Goal: Communication & Community: Participate in discussion

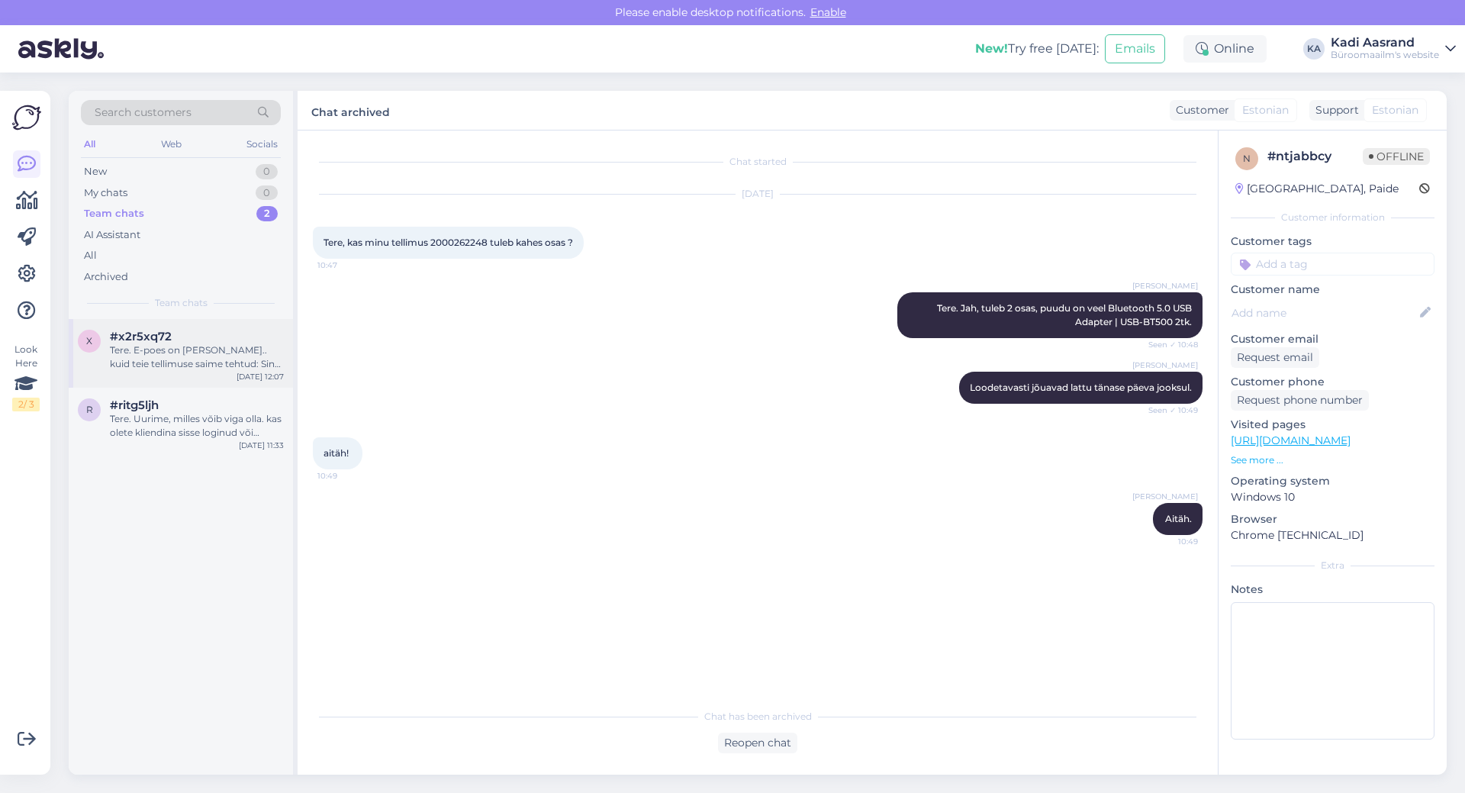
click at [174, 338] on div "#x2r5xq72" at bounding box center [197, 337] width 174 height 14
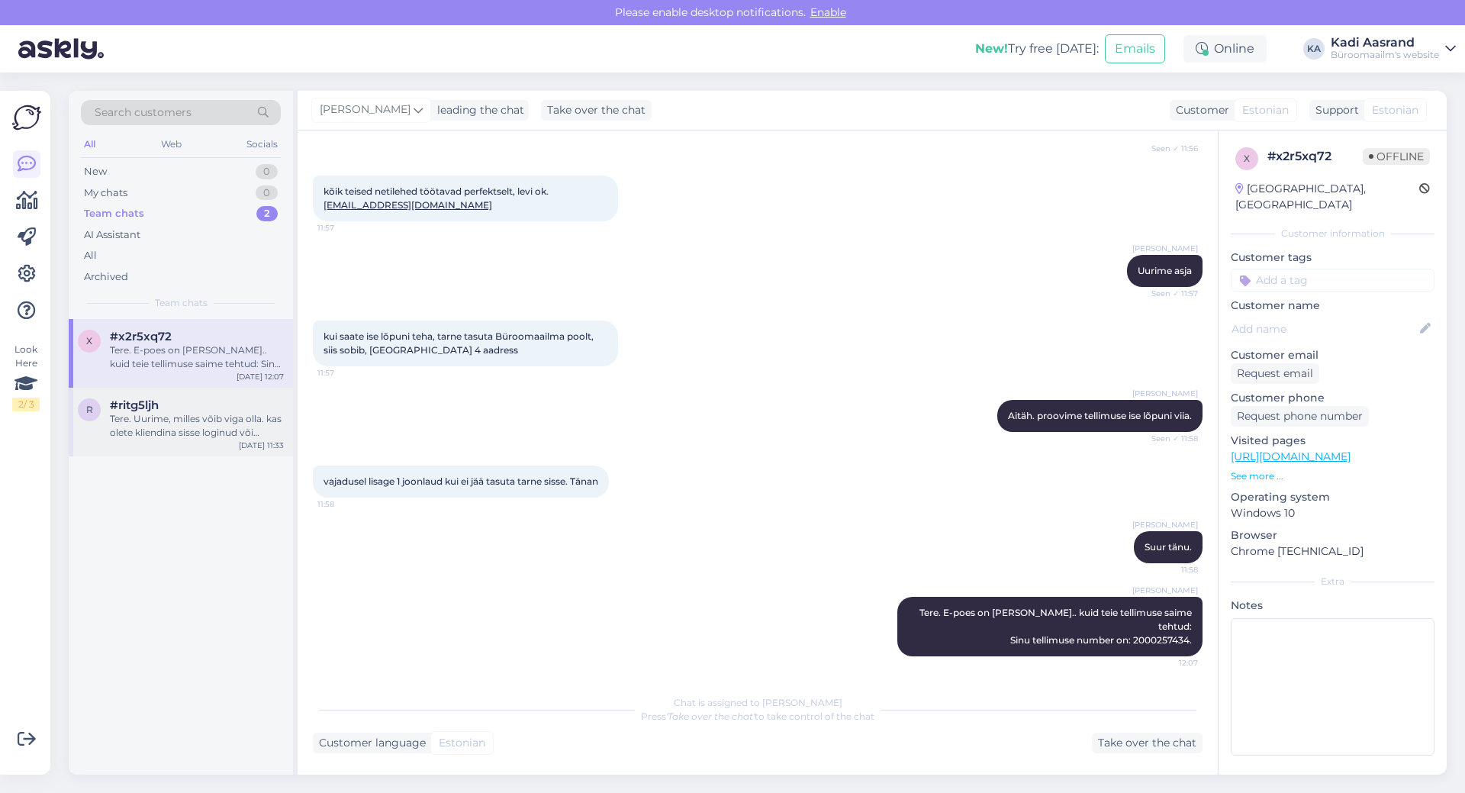
click at [195, 398] on div "#ritg5ljh" at bounding box center [197, 405] width 174 height 14
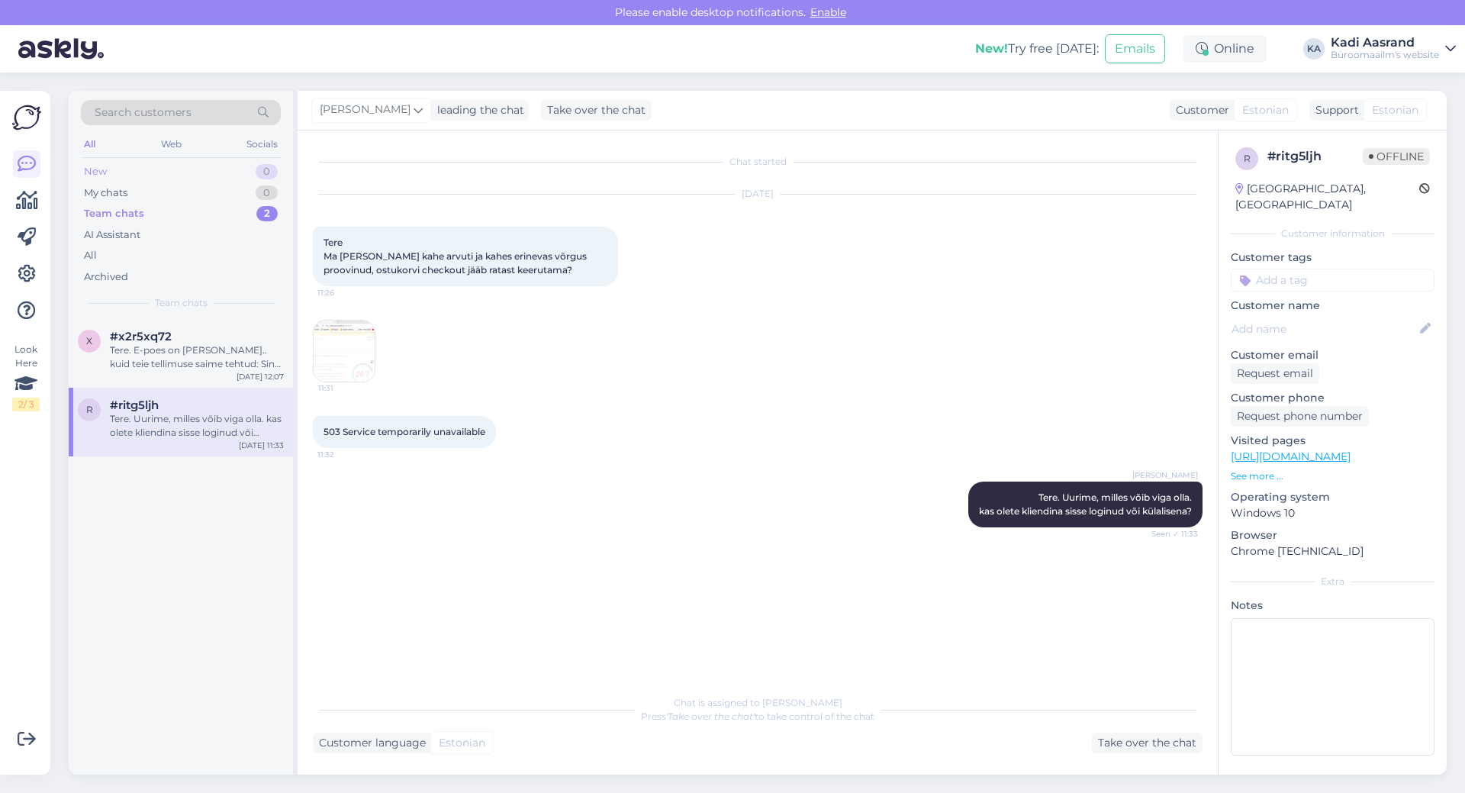
click at [150, 174] on div "New 0" at bounding box center [181, 171] width 200 height 21
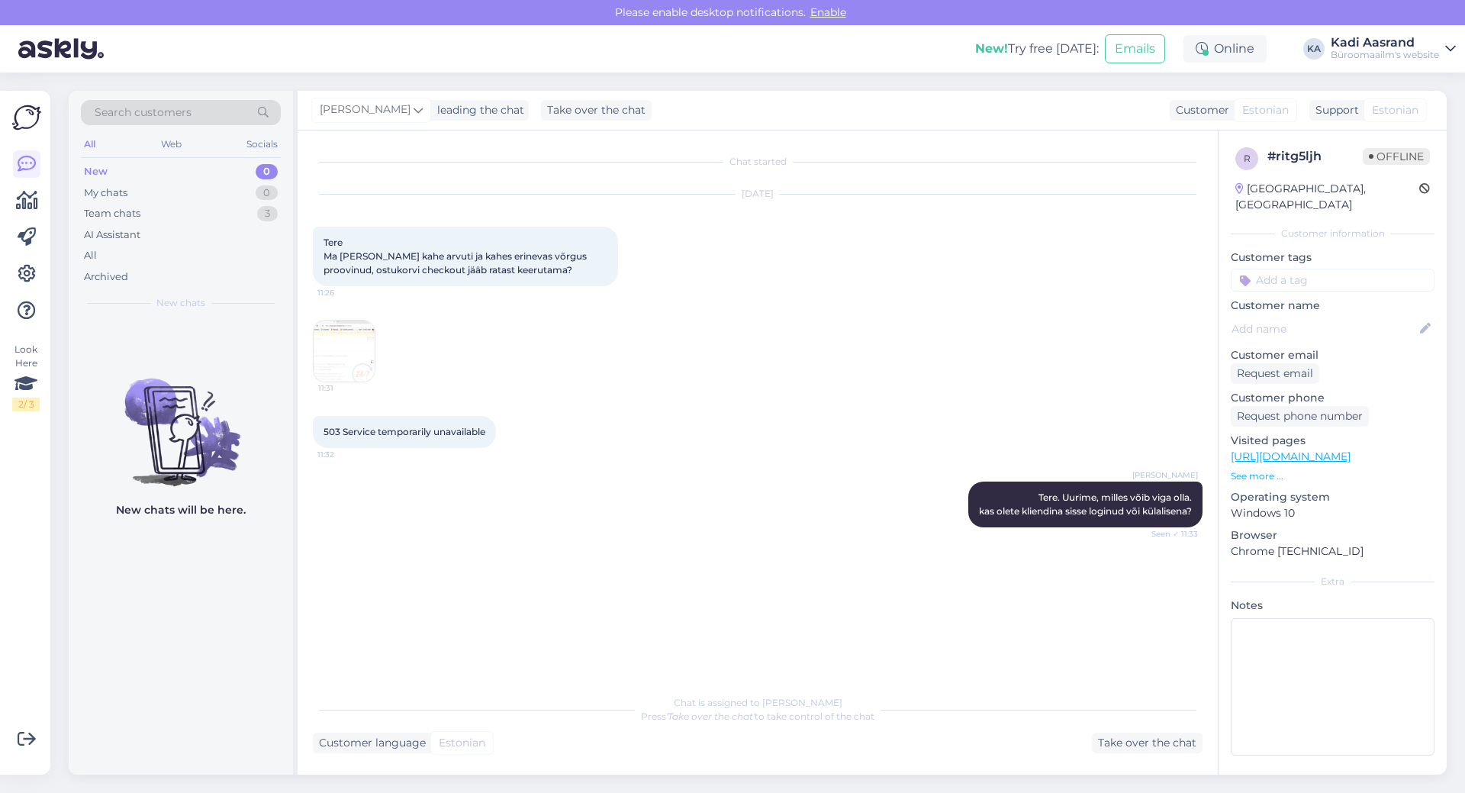
click at [673, 553] on div "Chat started [DATE] Tere Ma [PERSON_NAME] kahe arvuti ja kahes erinevas võrgus …" at bounding box center [764, 409] width 903 height 527
click at [124, 202] on div "My chats 0" at bounding box center [181, 192] width 200 height 21
click at [182, 201] on div "My chats 0" at bounding box center [181, 192] width 200 height 21
click at [182, 224] on div "AI Assistant" at bounding box center [181, 234] width 200 height 21
click at [182, 219] on div "Team chats 3" at bounding box center [181, 213] width 200 height 21
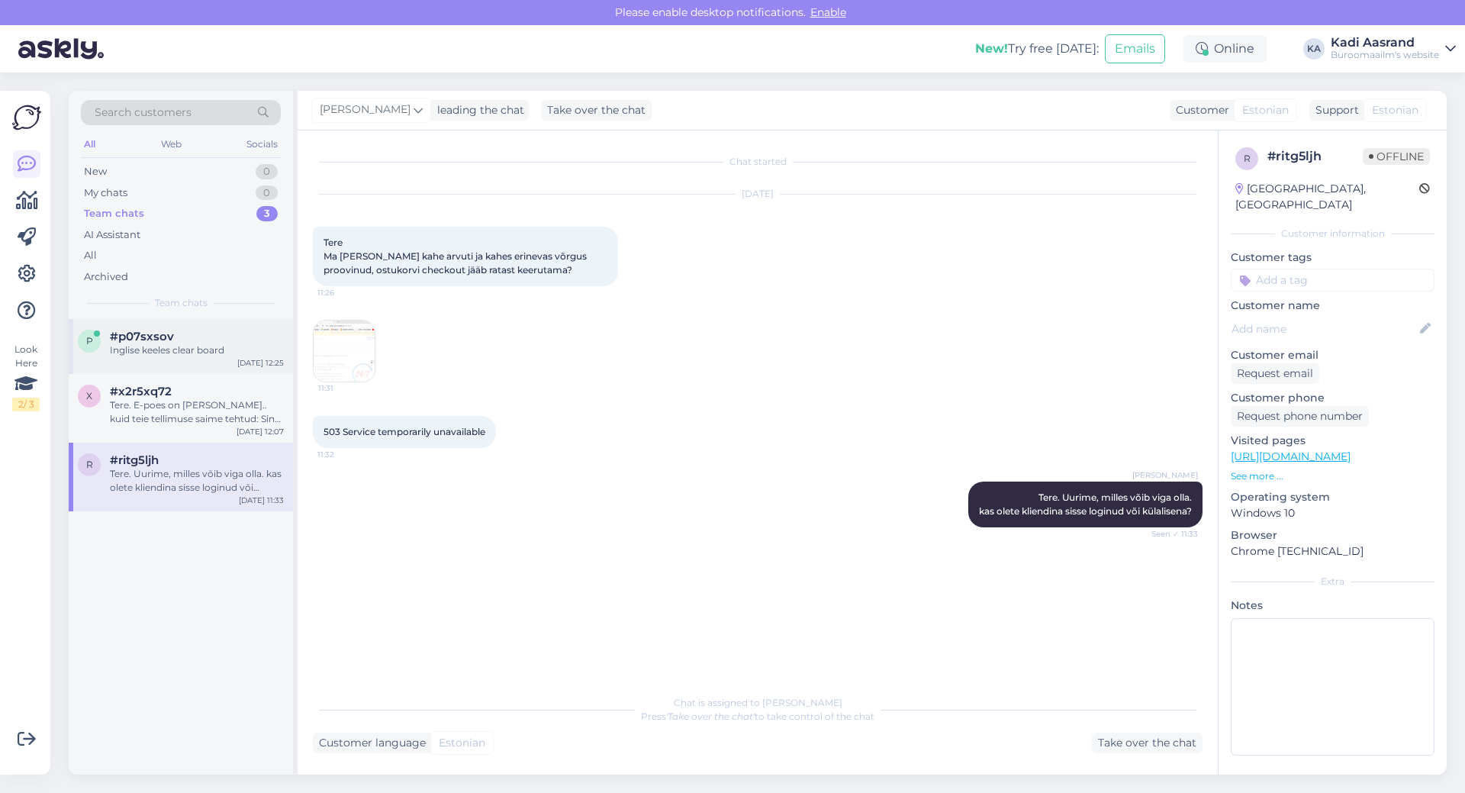
click at [222, 365] on div "p #p07sxsov Inglise keeles clear board [DATE] 12:25" at bounding box center [181, 346] width 224 height 55
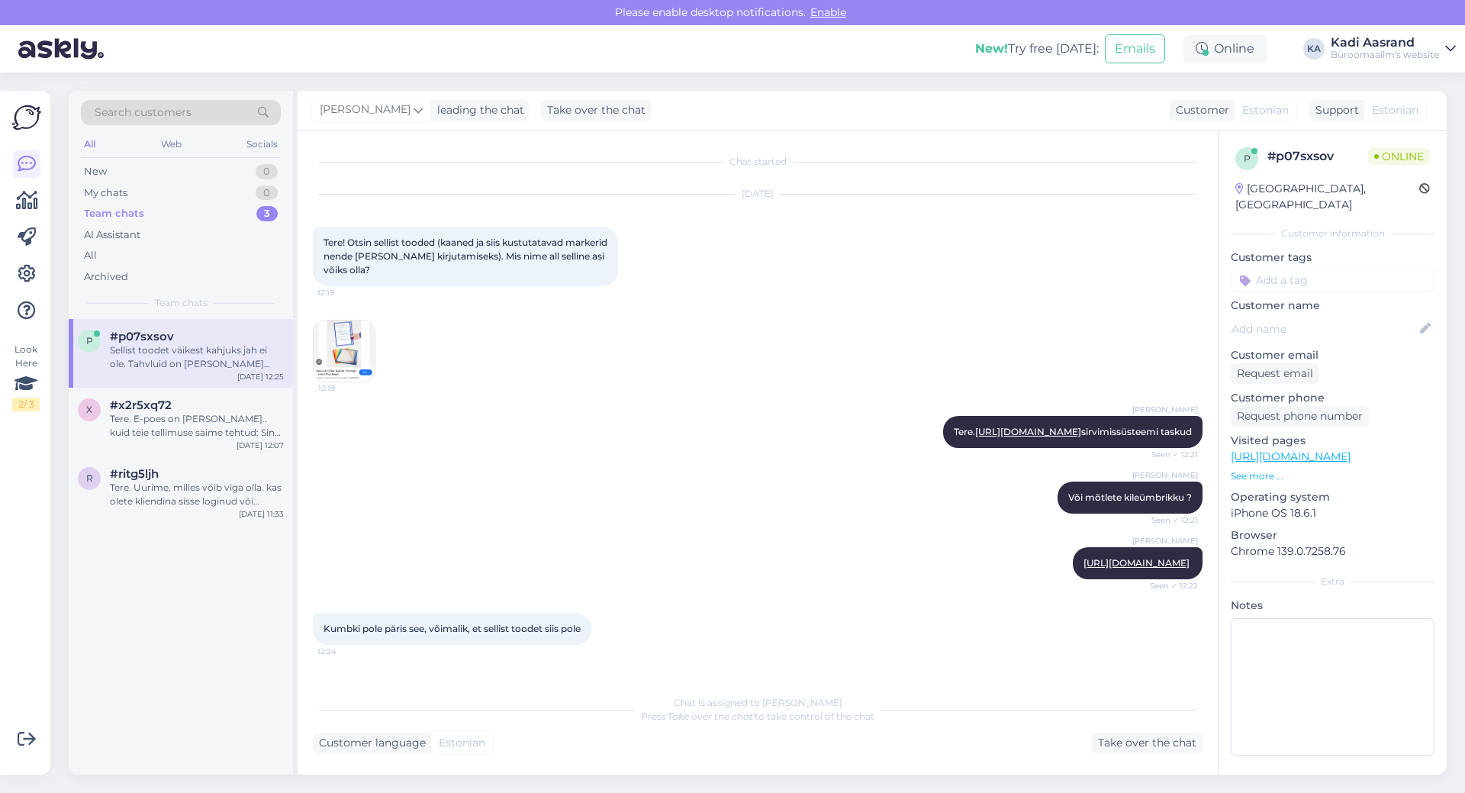
click at [340, 363] on img at bounding box center [344, 350] width 61 height 61
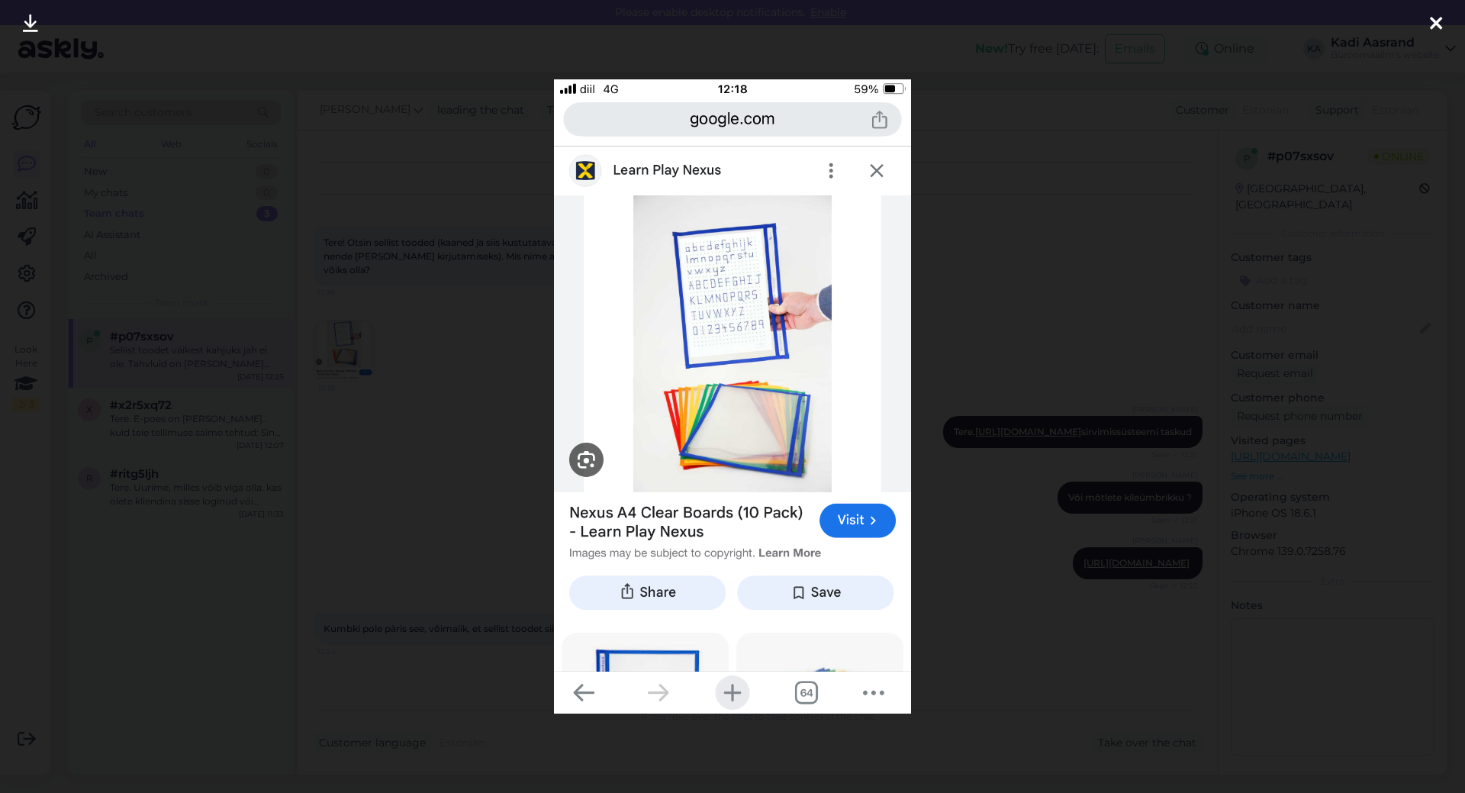
click at [746, 436] on img at bounding box center [732, 396] width 356 height 634
click at [1422, 18] on div at bounding box center [1435, 24] width 31 height 48
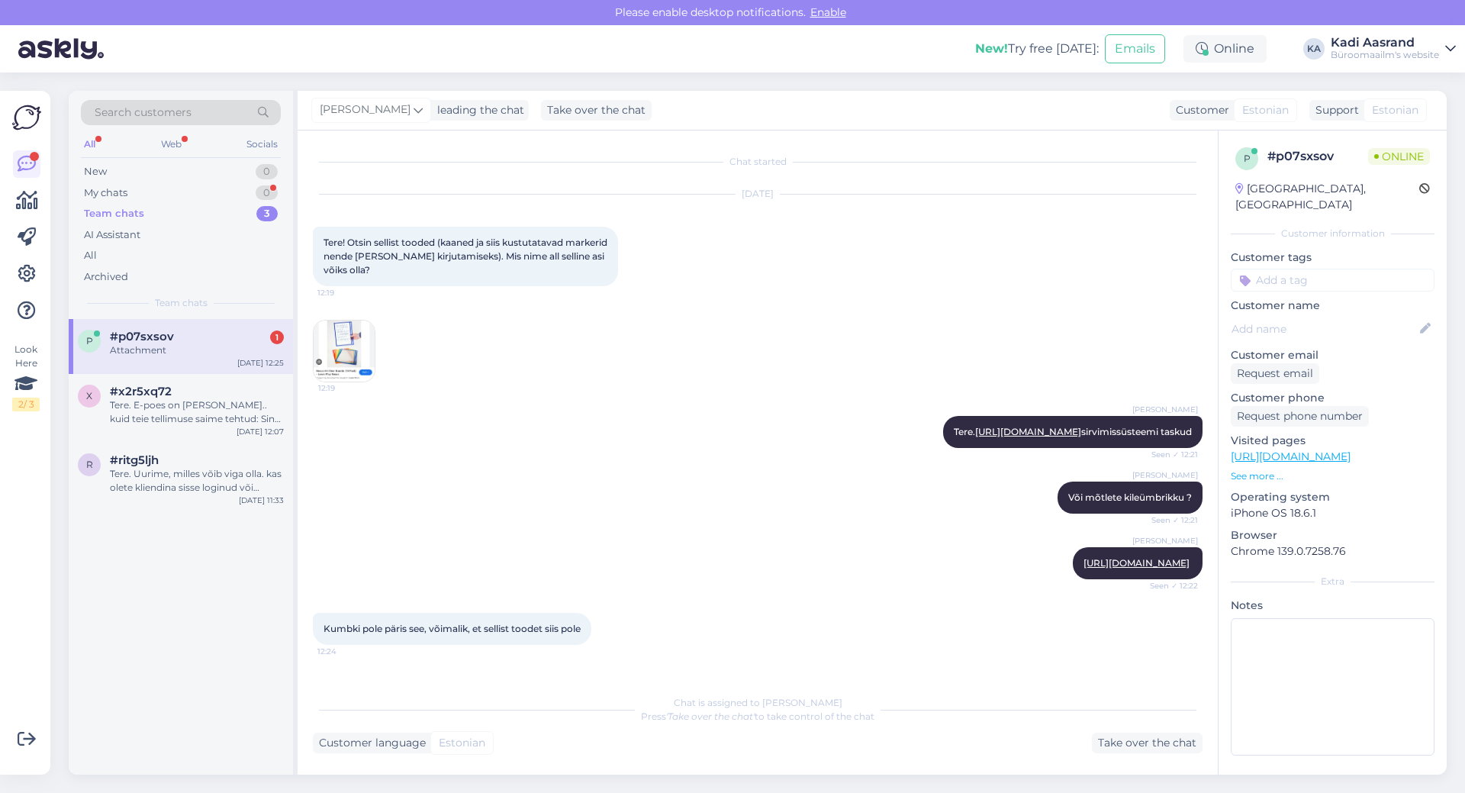
scroll to position [443, 0]
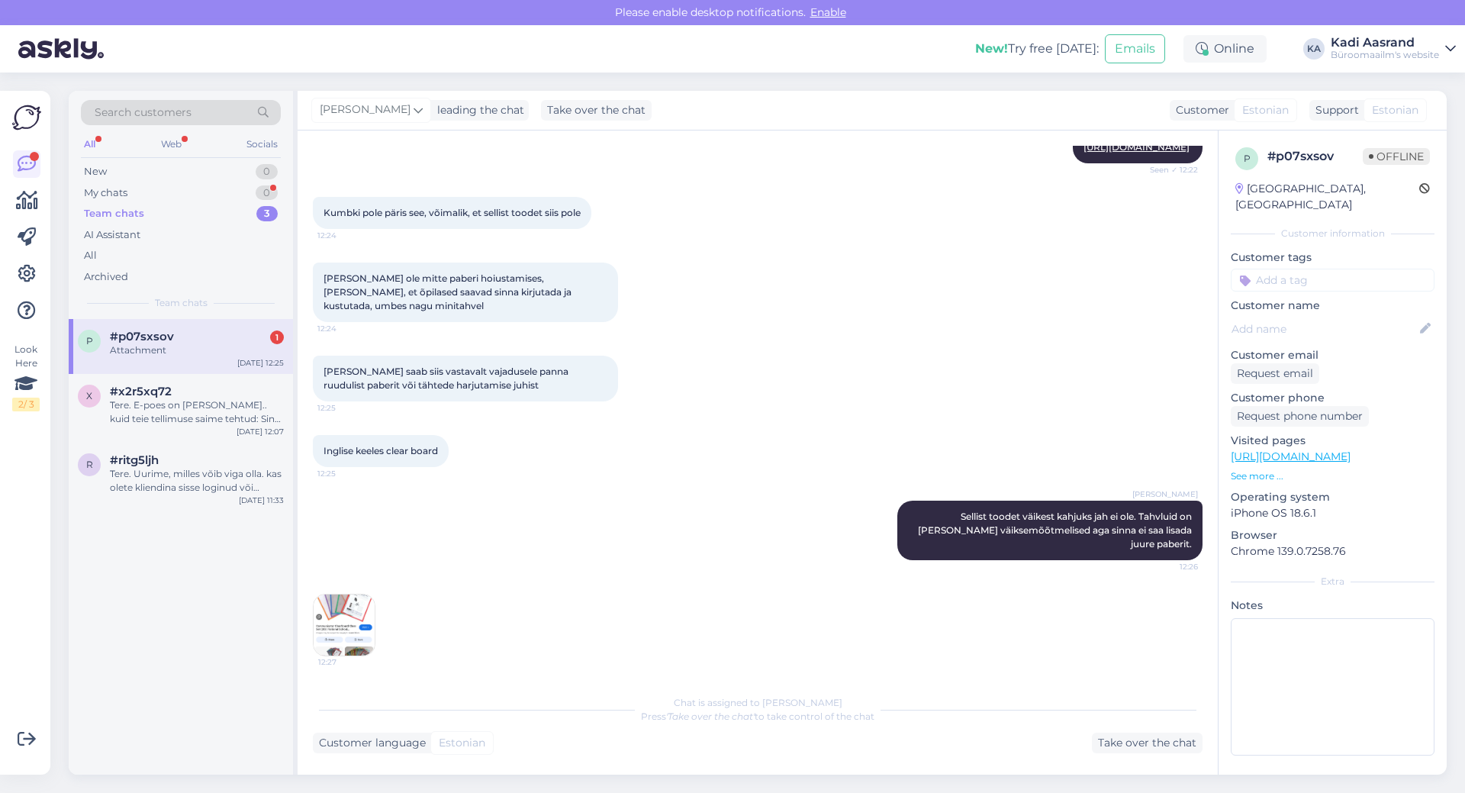
click at [209, 349] on div "Attachment" at bounding box center [197, 350] width 174 height 14
click at [335, 628] on img at bounding box center [344, 624] width 61 height 61
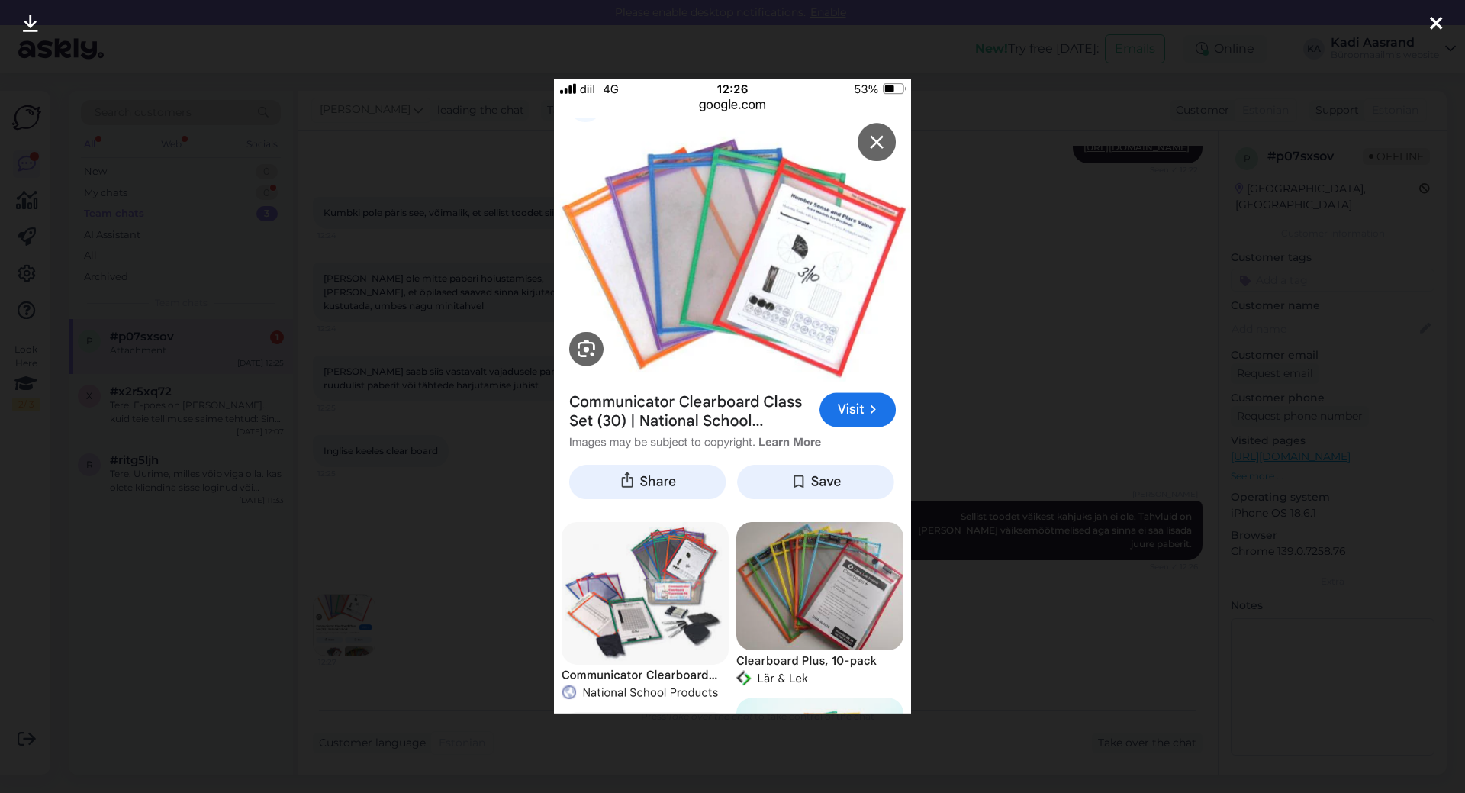
click at [1435, 19] on icon at bounding box center [1436, 24] width 12 height 20
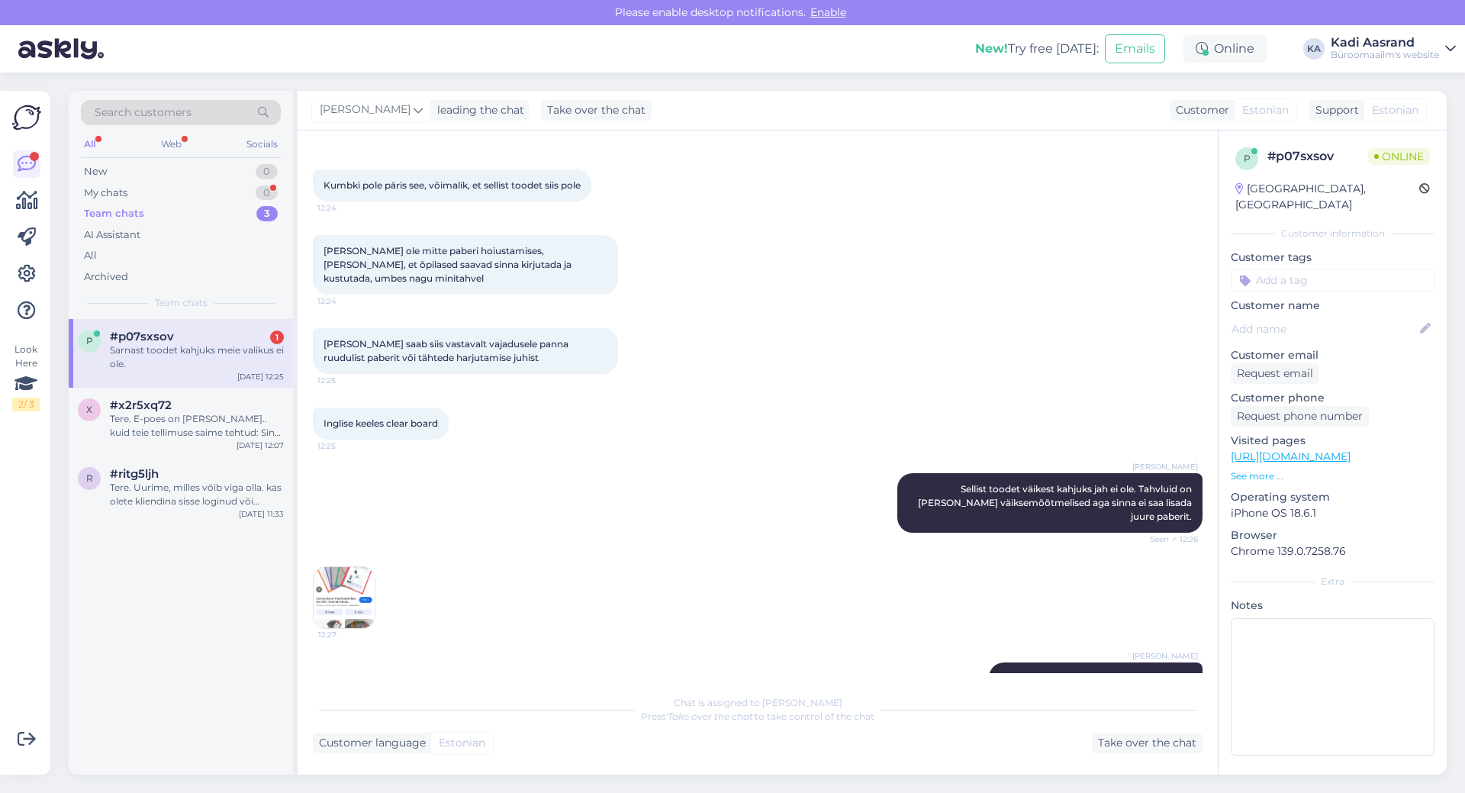
scroll to position [509, 0]
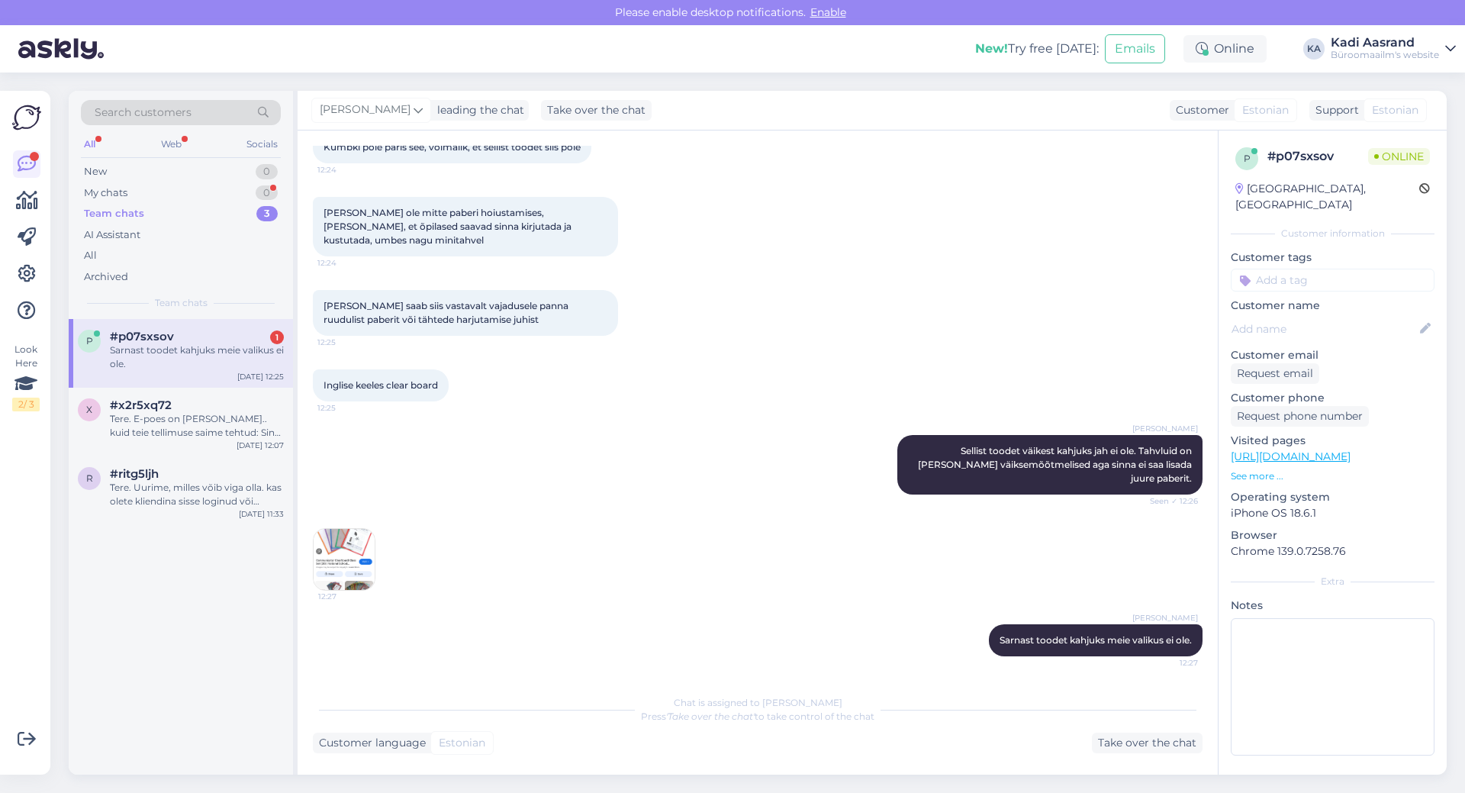
click at [137, 350] on div "Sarnast toodet kahjuks meie valikus ei ole." at bounding box center [197, 356] width 174 height 27
